Goal: Task Accomplishment & Management: Use online tool/utility

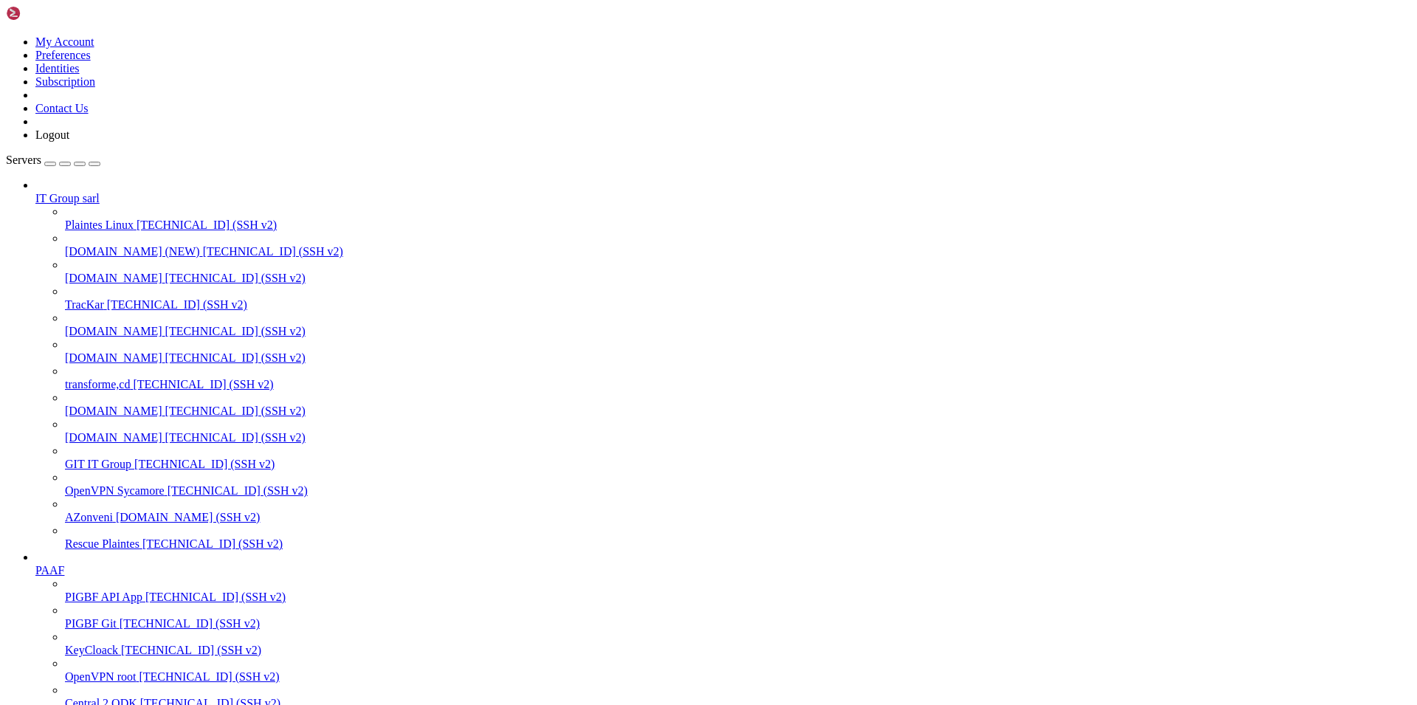
click at [88, 435] on span "[DOMAIN_NAME]" at bounding box center [113, 437] width 97 height 13
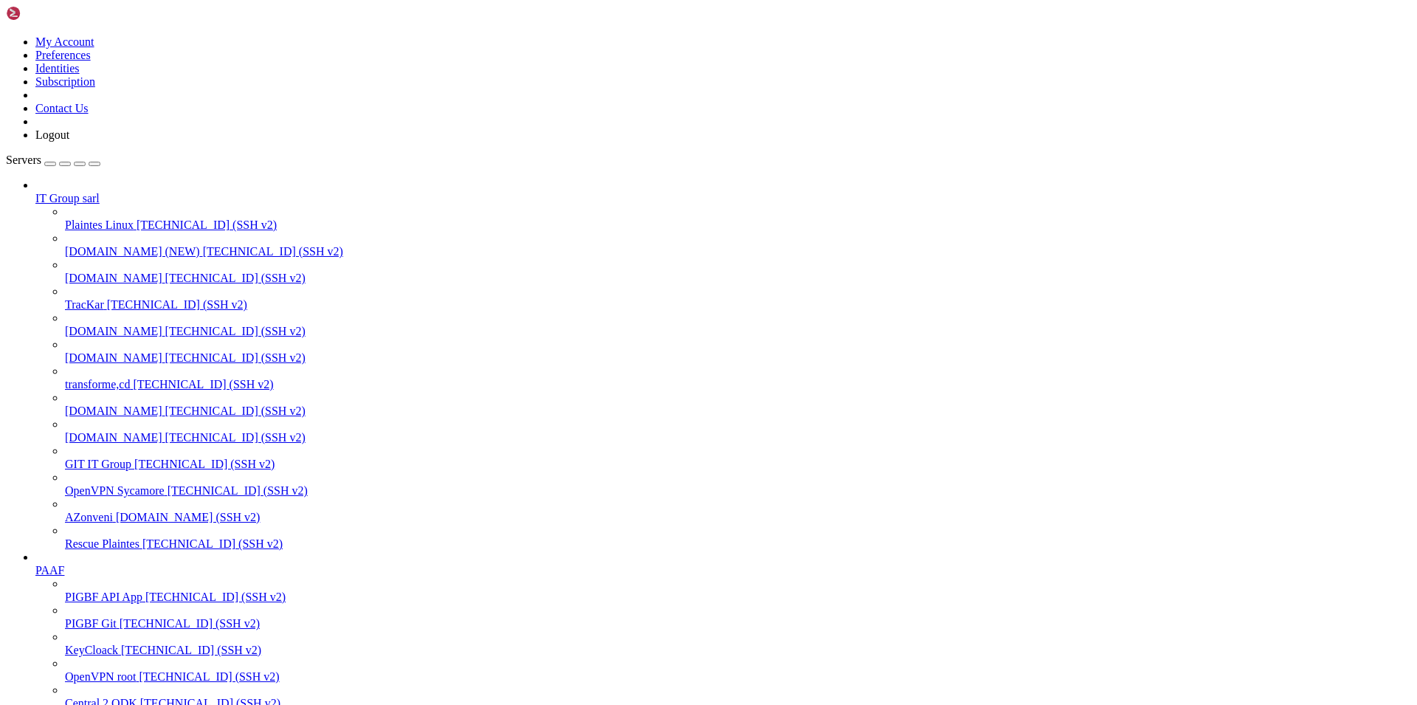
scroll to position [49, 0]
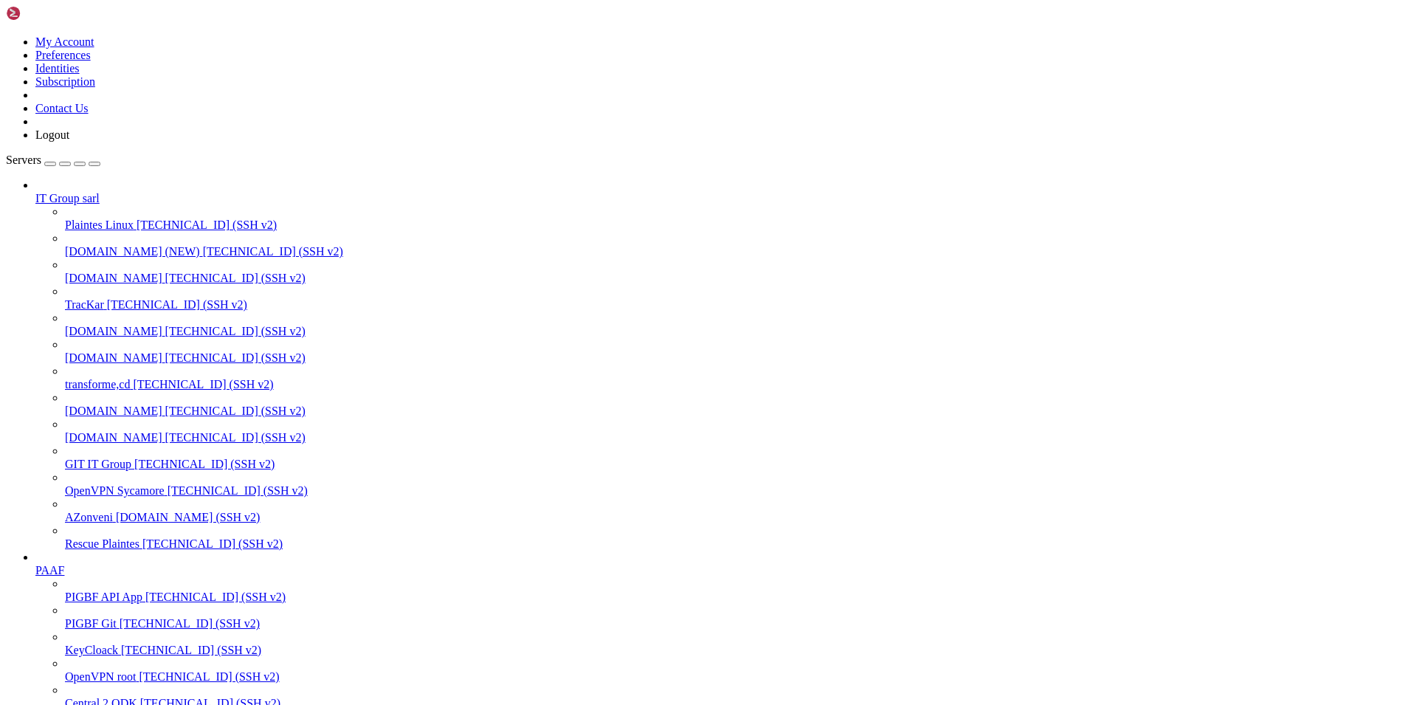
scroll to position [135, 0]
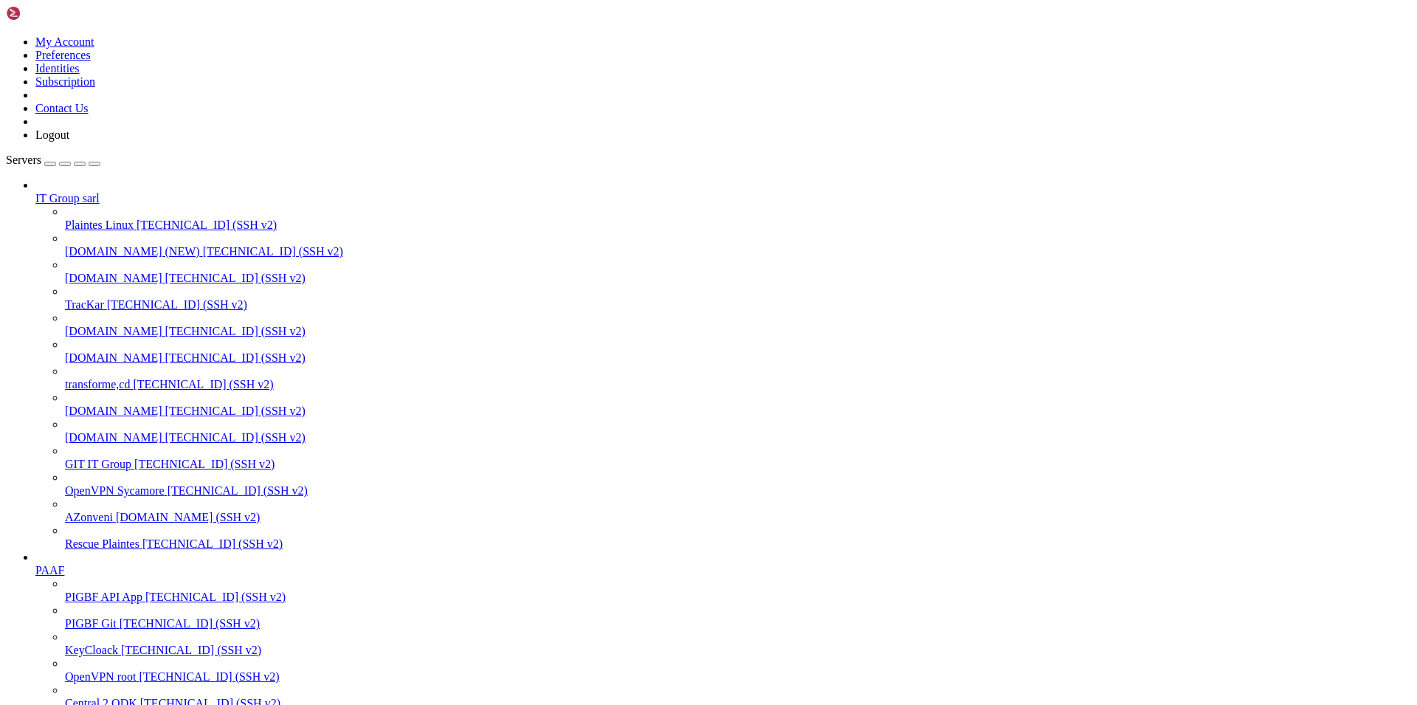
scroll to position [1632, 0]
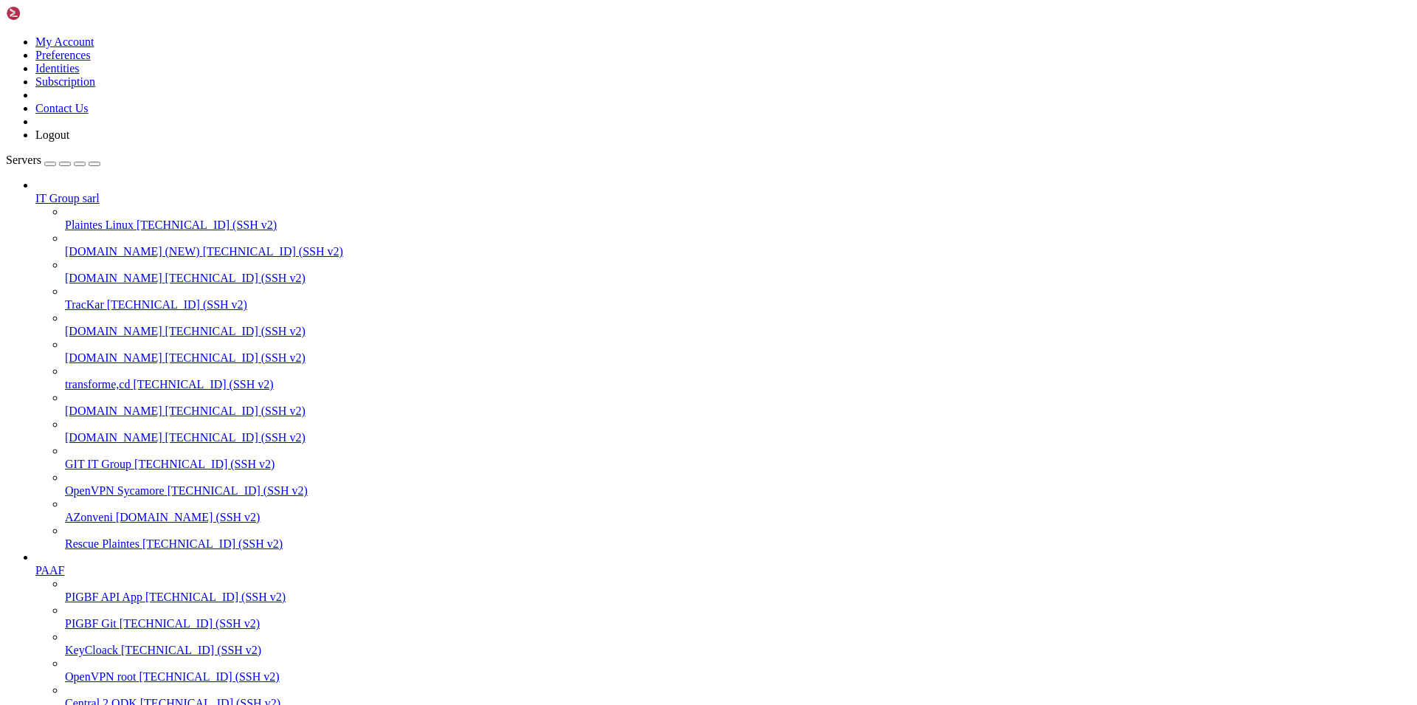
type input "/var/www/pigbf-api/storage/app/equity_outbound/outgoing"
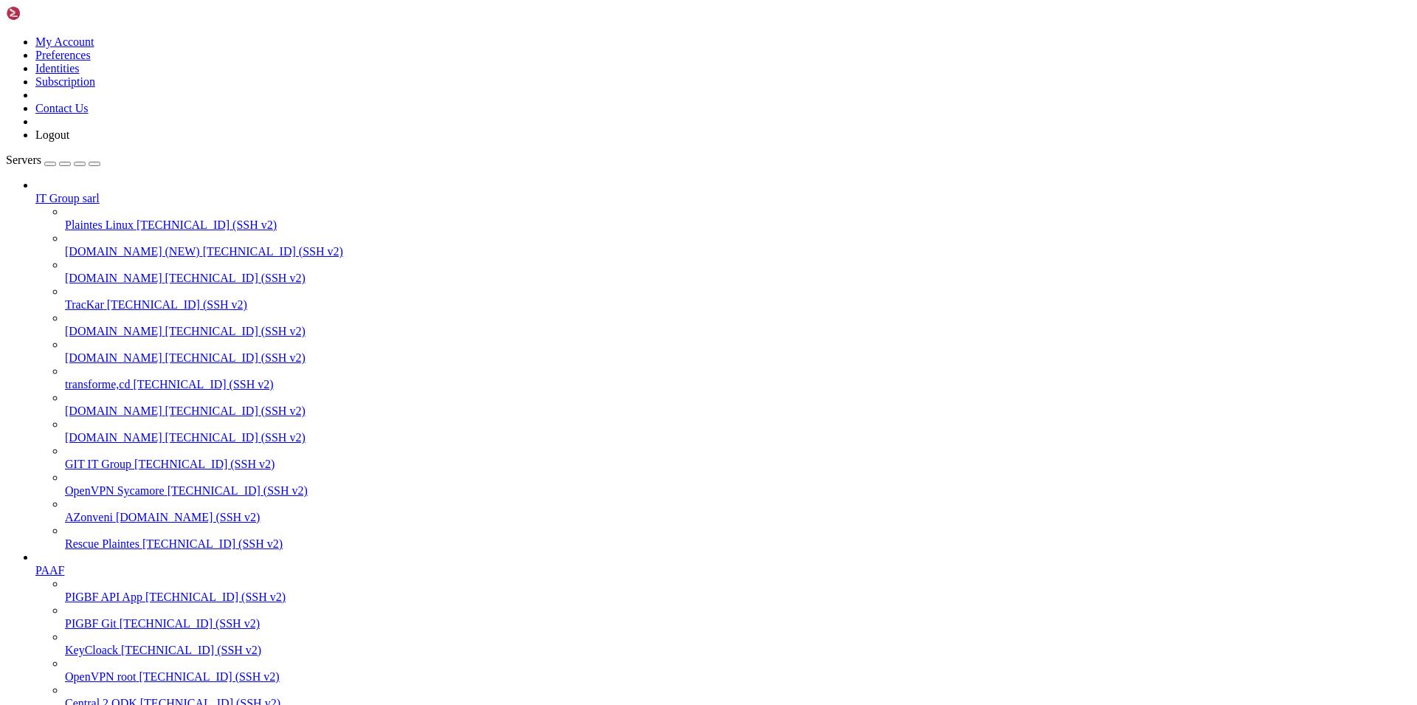
scroll to position [4210, 0]
click at [94, 164] on icon "button" at bounding box center [94, 164] width 0 height 0
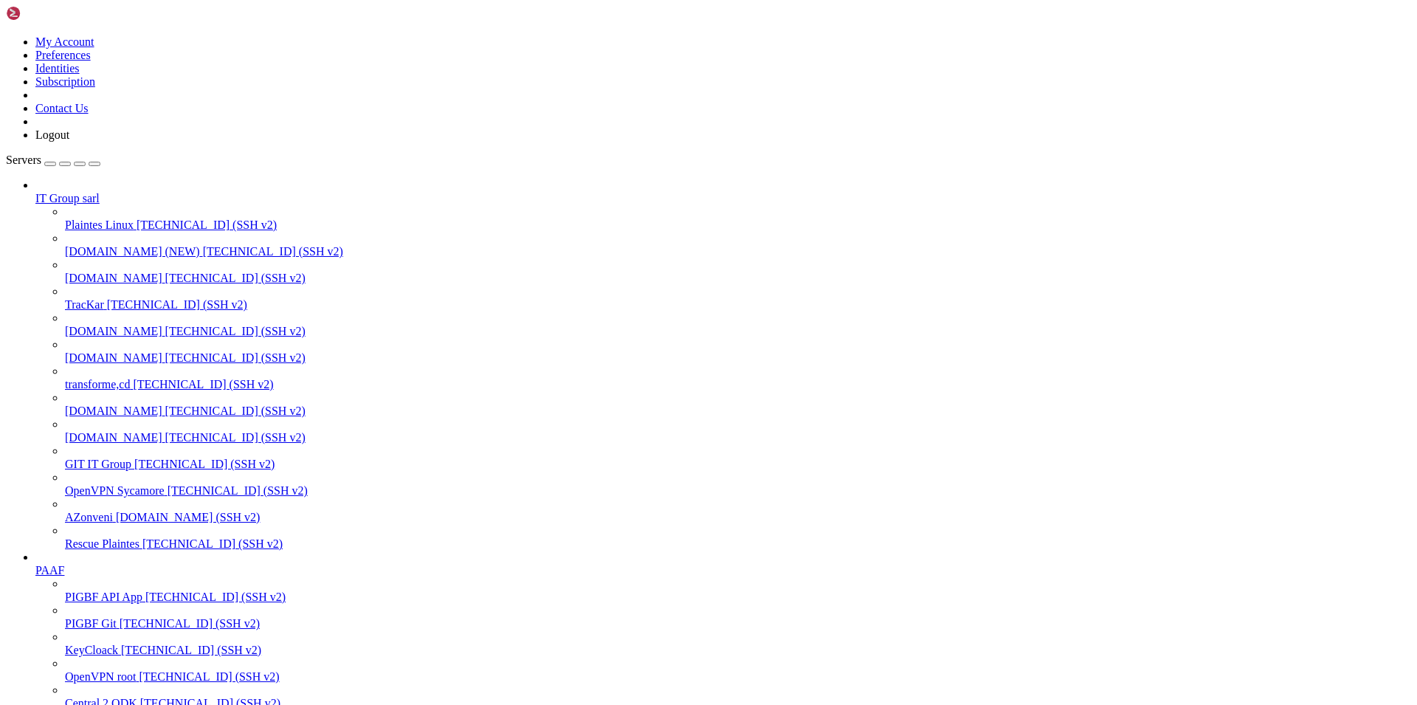
drag, startPoint x: 225, startPoint y: 1614, endPoint x: 332, endPoint y: 1631, distance: 108.3
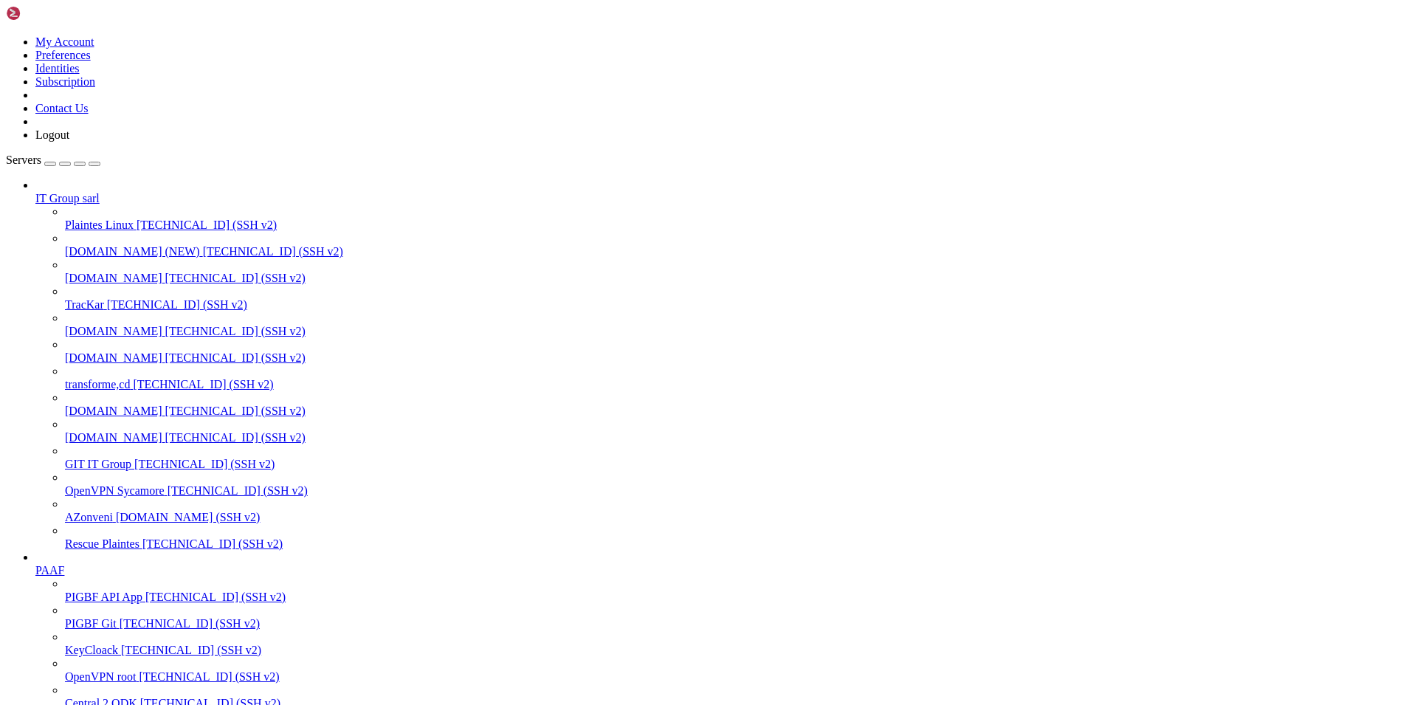
scroll to position [5560, 0]
